Goal: Task Accomplishment & Management: Use online tool/utility

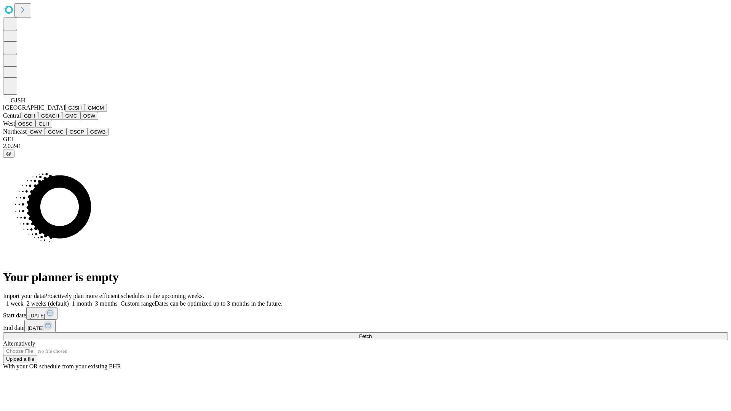
click at [65, 112] on button "GJSH" at bounding box center [75, 108] width 20 height 8
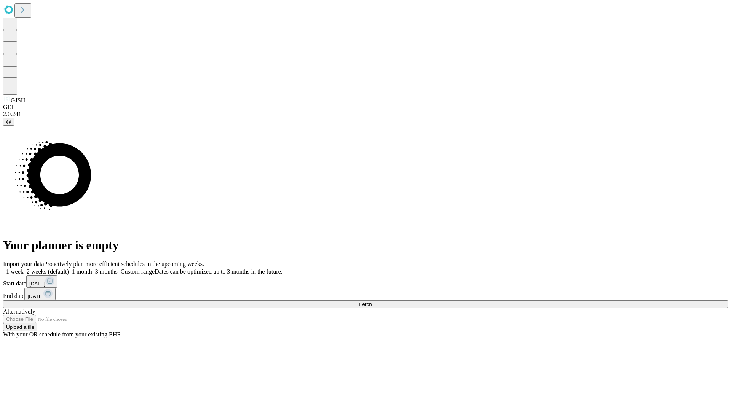
click at [92, 268] on label "1 month" at bounding box center [80, 271] width 23 height 6
click at [372, 302] on span "Fetch" at bounding box center [365, 305] width 13 height 6
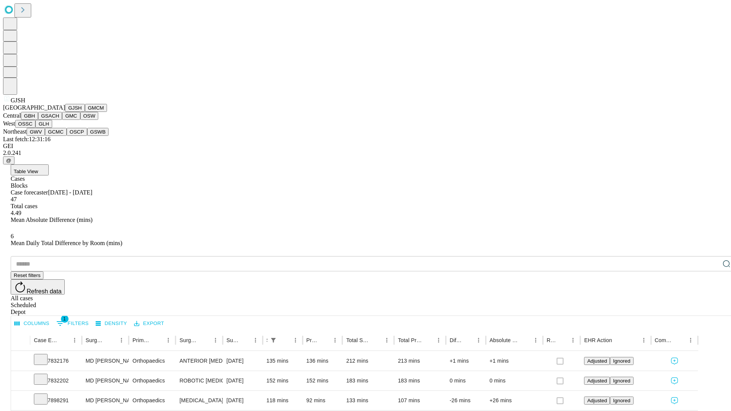
click at [85, 112] on button "GMCM" at bounding box center [96, 108] width 22 height 8
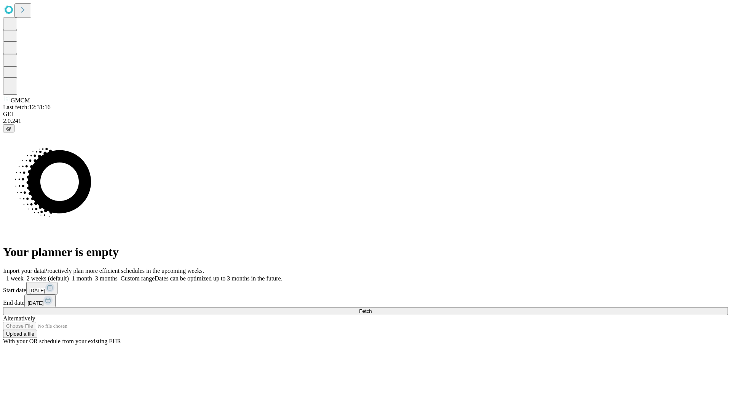
click at [92, 275] on label "1 month" at bounding box center [80, 278] width 23 height 6
click at [372, 308] on span "Fetch" at bounding box center [365, 311] width 13 height 6
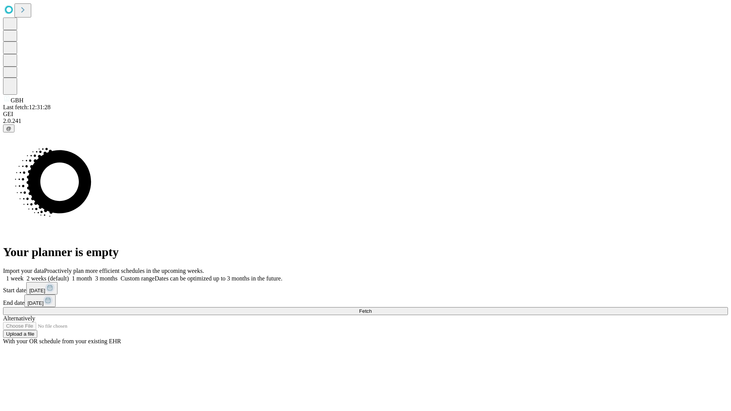
click at [92, 275] on label "1 month" at bounding box center [80, 278] width 23 height 6
click at [372, 308] on span "Fetch" at bounding box center [365, 311] width 13 height 6
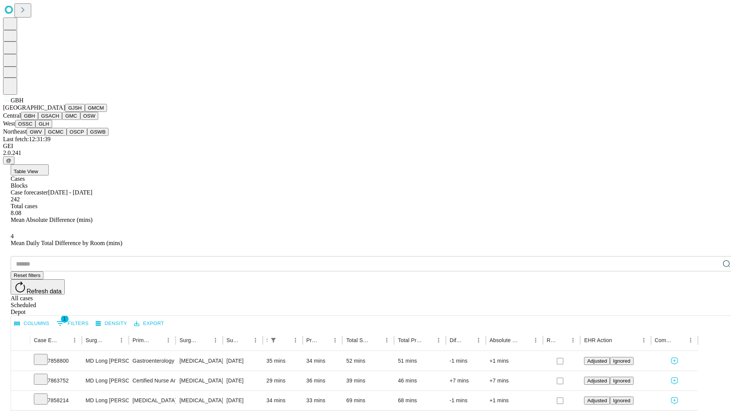
click at [59, 120] on button "GSACH" at bounding box center [50, 116] width 24 height 8
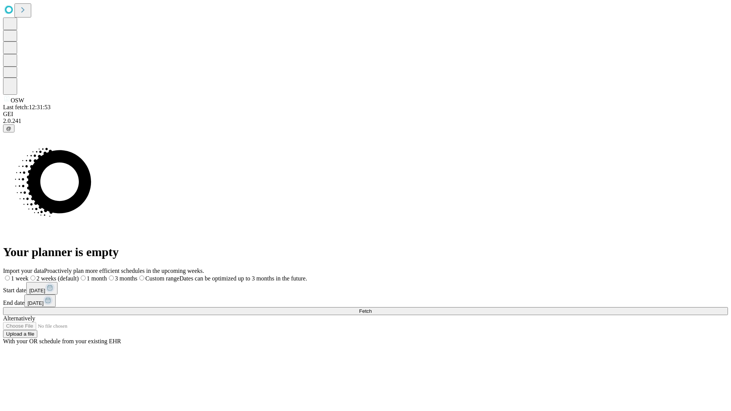
click at [107, 275] on label "1 month" at bounding box center [93, 278] width 28 height 6
click at [372, 308] on span "Fetch" at bounding box center [365, 311] width 13 height 6
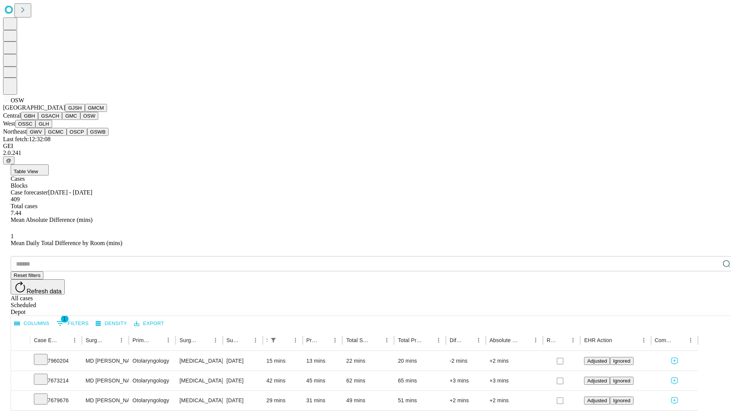
click at [36, 128] on button "OSSC" at bounding box center [25, 124] width 21 height 8
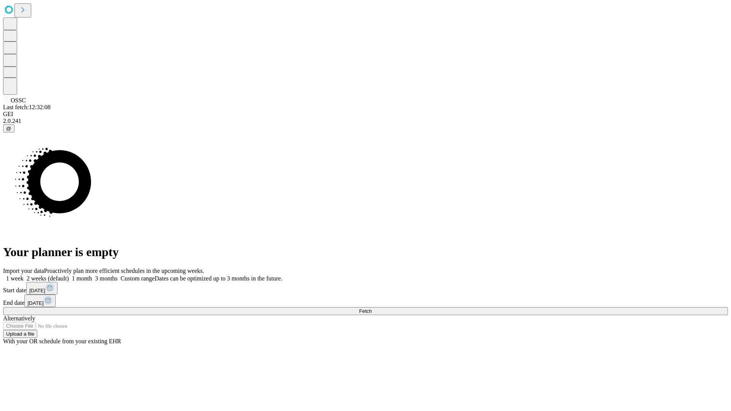
click at [92, 275] on label "1 month" at bounding box center [80, 278] width 23 height 6
click at [372, 308] on span "Fetch" at bounding box center [365, 311] width 13 height 6
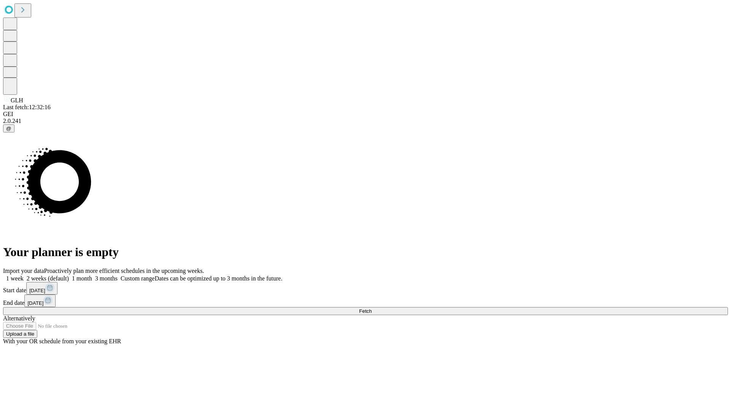
click at [92, 275] on label "1 month" at bounding box center [80, 278] width 23 height 6
click at [372, 308] on span "Fetch" at bounding box center [365, 311] width 13 height 6
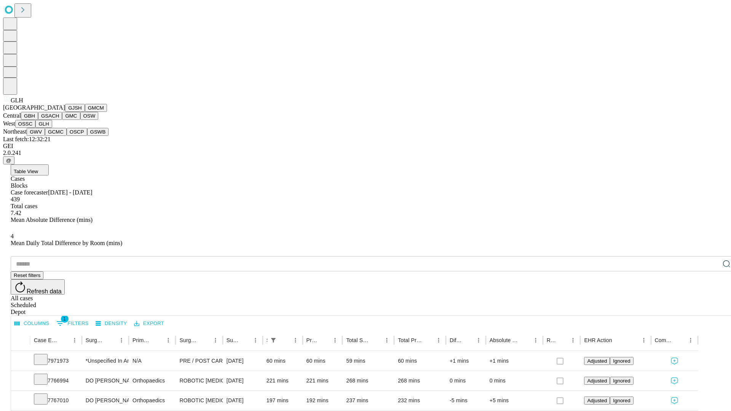
click at [45, 136] on button "GWV" at bounding box center [36, 132] width 18 height 8
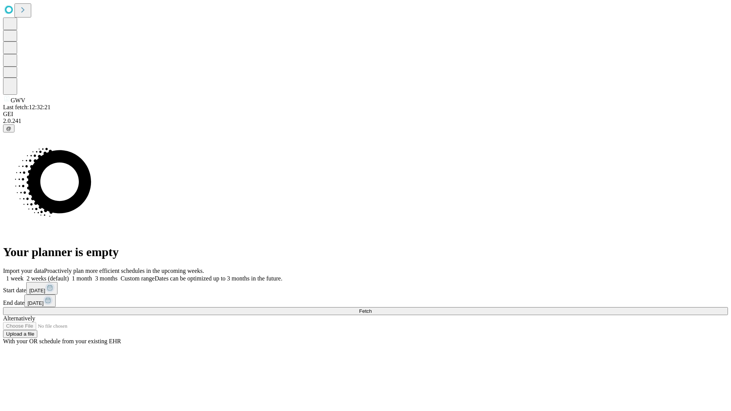
click at [92, 275] on label "1 month" at bounding box center [80, 278] width 23 height 6
click at [372, 308] on span "Fetch" at bounding box center [365, 311] width 13 height 6
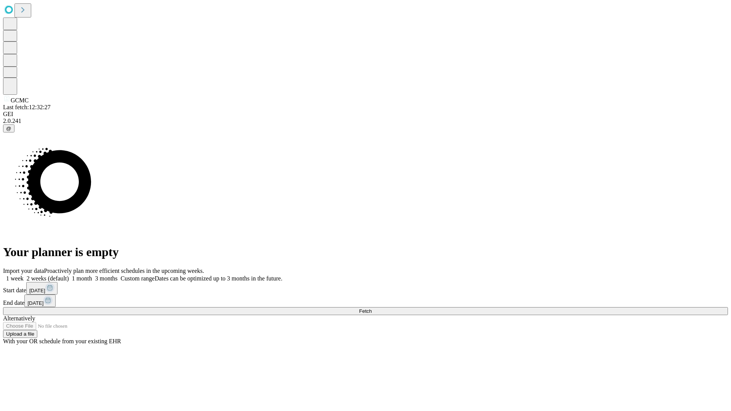
click at [372, 308] on span "Fetch" at bounding box center [365, 311] width 13 height 6
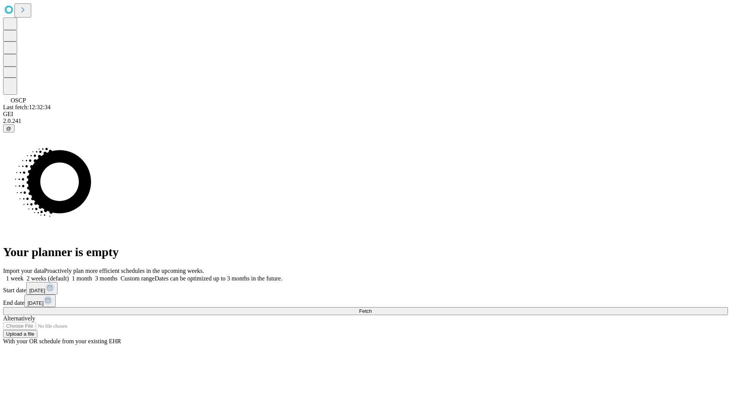
click at [92, 275] on label "1 month" at bounding box center [80, 278] width 23 height 6
click at [372, 308] on span "Fetch" at bounding box center [365, 311] width 13 height 6
